Goal: Task Accomplishment & Management: Complete application form

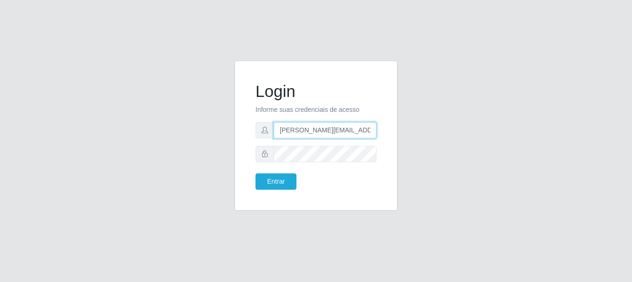
type input "[PERSON_NAME][EMAIL_ADDRESS][PERSON_NAME][DOMAIN_NAME]"
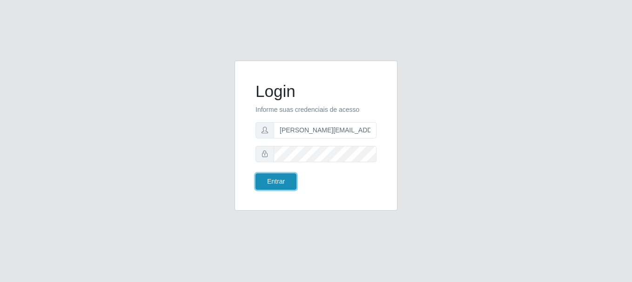
click at [276, 181] on button "Entrar" at bounding box center [276, 181] width 41 height 16
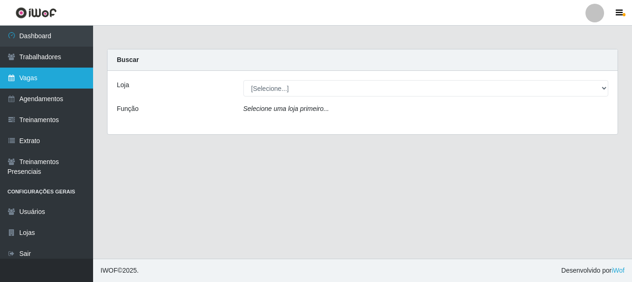
click at [47, 78] on link "Vagas" at bounding box center [46, 78] width 93 height 21
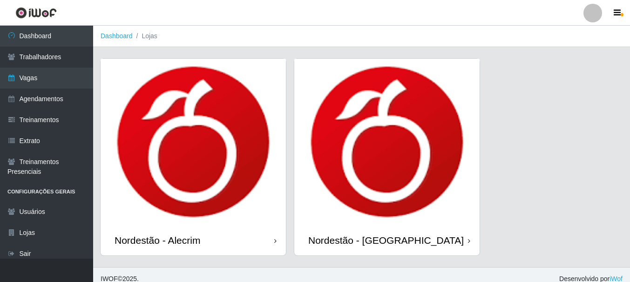
click at [159, 240] on div "Nordestão - Alecrim" at bounding box center [158, 240] width 86 height 12
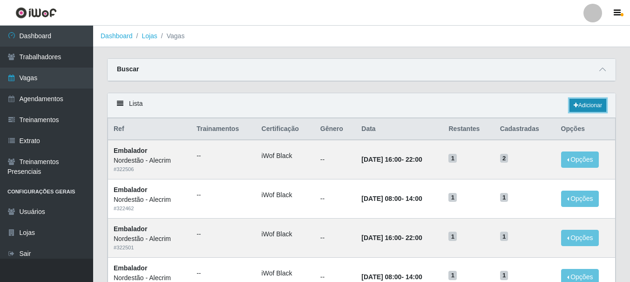
click at [587, 106] on link "Adicionar" at bounding box center [588, 105] width 37 height 13
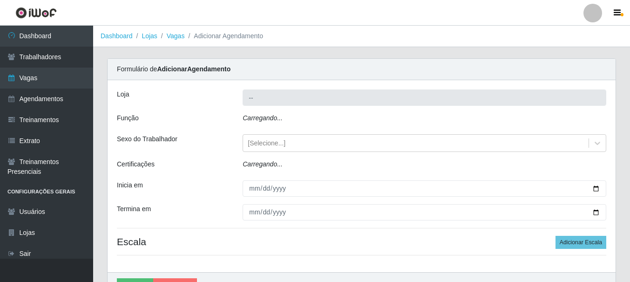
type input "Nordestão - Alecrim"
